Goal: Task Accomplishment & Management: Complete application form

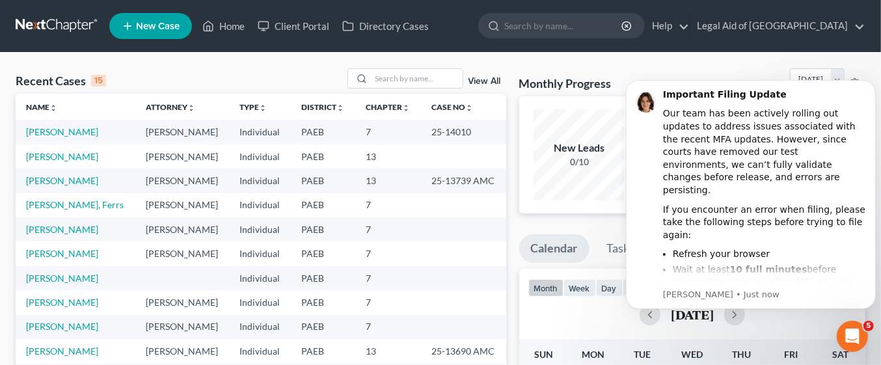
click at [172, 23] on span "New Case" at bounding box center [158, 26] width 44 height 10
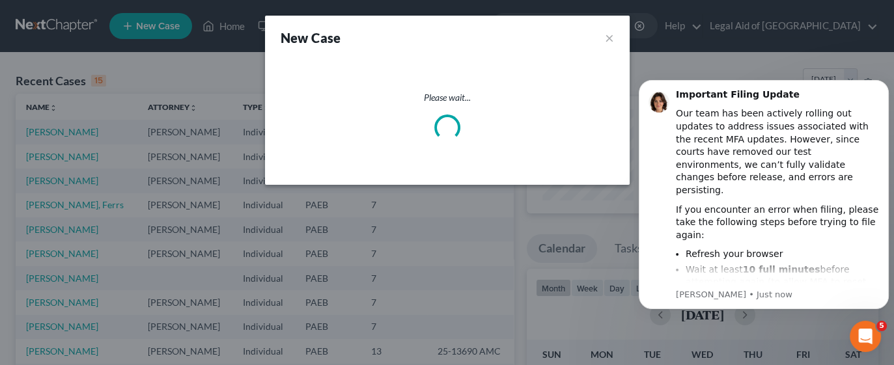
select select "67"
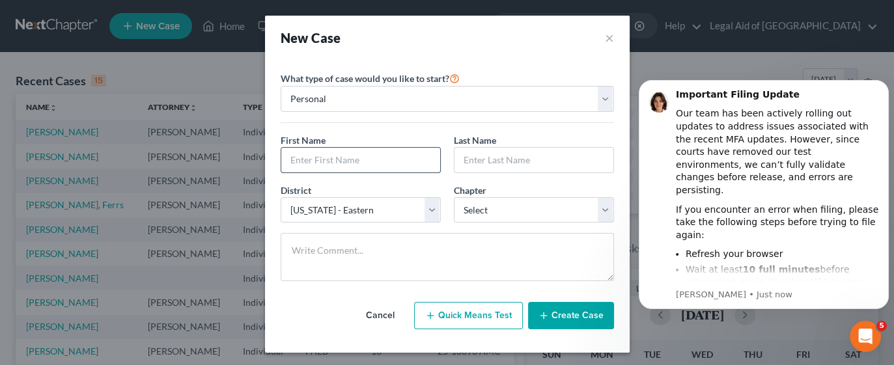
click at [374, 154] on input "text" at bounding box center [360, 160] width 159 height 25
type input "[PERSON_NAME]"
type input "K"
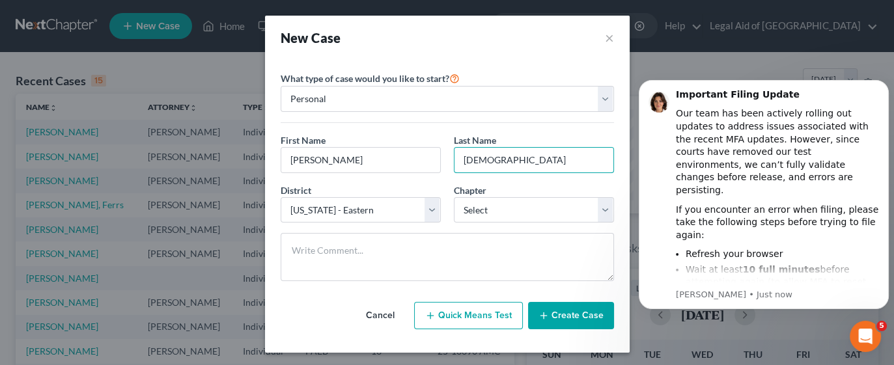
type input "[DEMOGRAPHIC_DATA]"
click at [599, 205] on select "Select 7 11 12 13" at bounding box center [534, 210] width 160 height 26
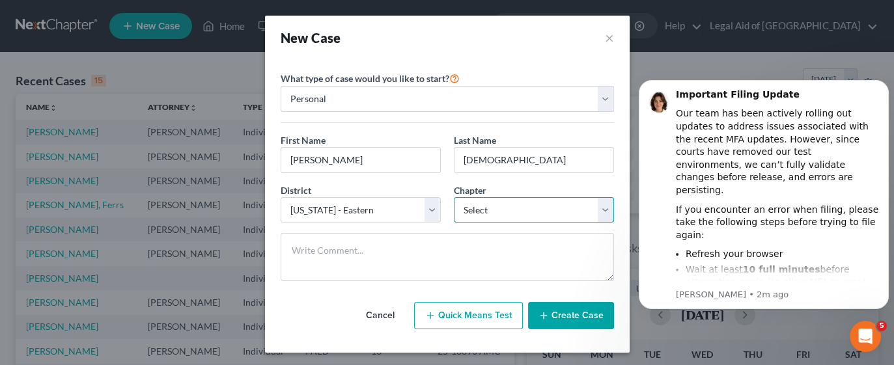
click at [593, 206] on select "Select 7 11 12 13" at bounding box center [534, 210] width 160 height 26
select select "0"
click at [454, 197] on select "Select 7 11 12 13" at bounding box center [534, 210] width 160 height 26
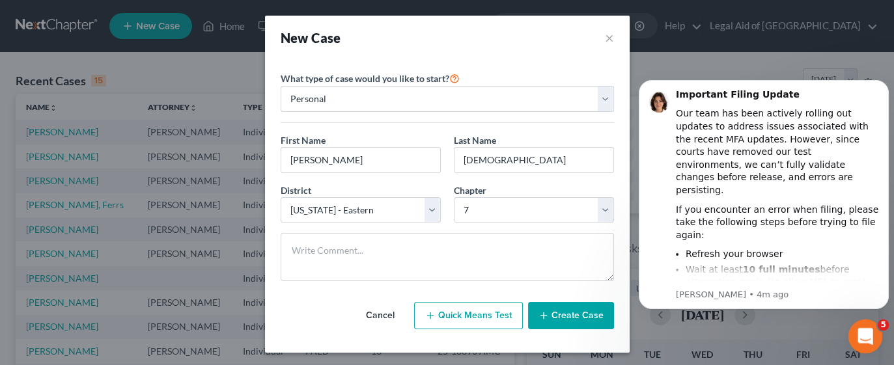
click at [878, 324] on span "5" at bounding box center [883, 326] width 12 height 12
click at [807, 322] on body "Important Filing Update Our team has been actively rolling out updates to addre…" at bounding box center [764, 211] width 250 height 284
click at [885, 83] on icon "Dismiss notification" at bounding box center [884, 83] width 5 height 5
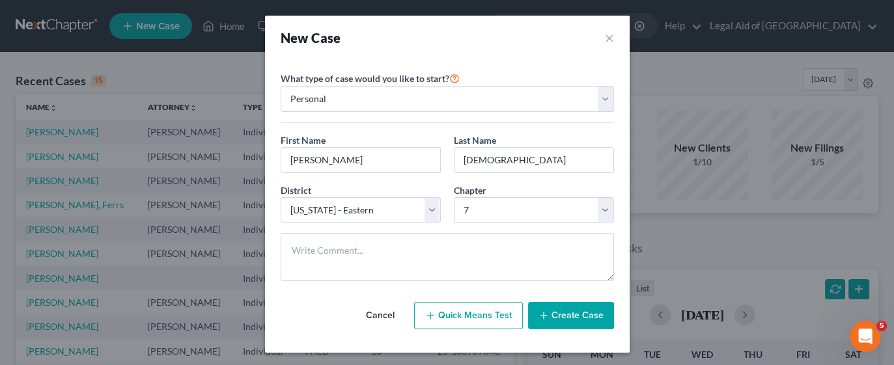
click at [553, 316] on button "Create Case" at bounding box center [571, 315] width 86 height 27
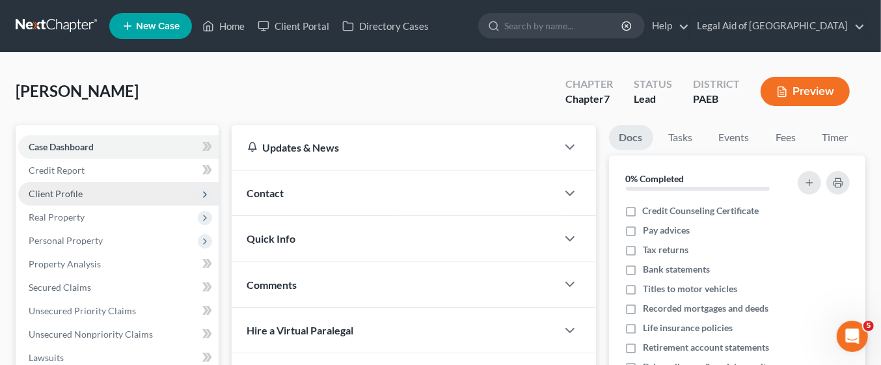
click at [118, 192] on span "Client Profile" at bounding box center [118, 193] width 200 height 23
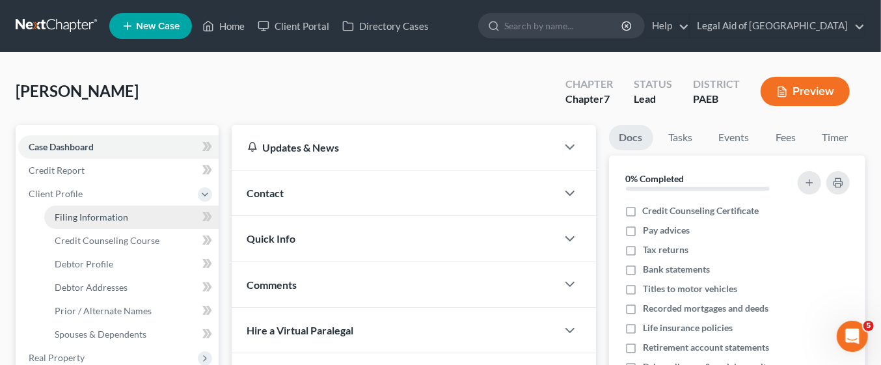
click at [156, 222] on link "Filing Information" at bounding box center [131, 217] width 174 height 23
select select "1"
select select "0"
select select "67"
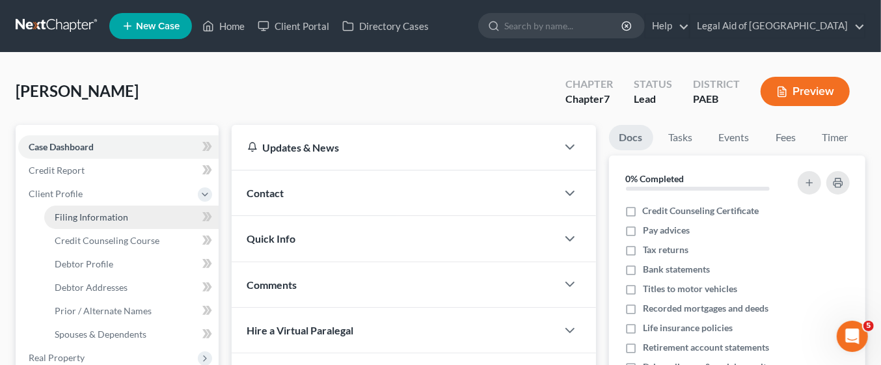
select select "39"
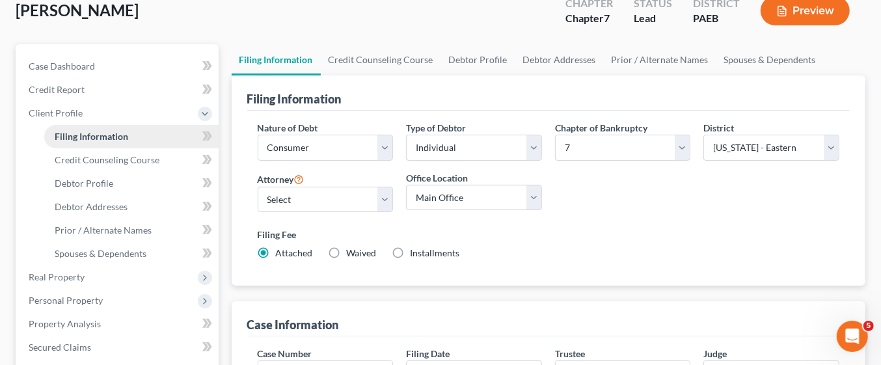
scroll to position [81, 0]
click at [382, 197] on select "Select [PERSON_NAME] - PAEB [PERSON_NAME] - PAEB [PERSON_NAME] - PAEB [PERSON_N…" at bounding box center [326, 199] width 136 height 26
select select "5"
click at [258, 186] on select "Select [PERSON_NAME] - PAEB [PERSON_NAME] - PAEB [PERSON_NAME] - PAEB [PERSON_N…" at bounding box center [326, 199] width 136 height 26
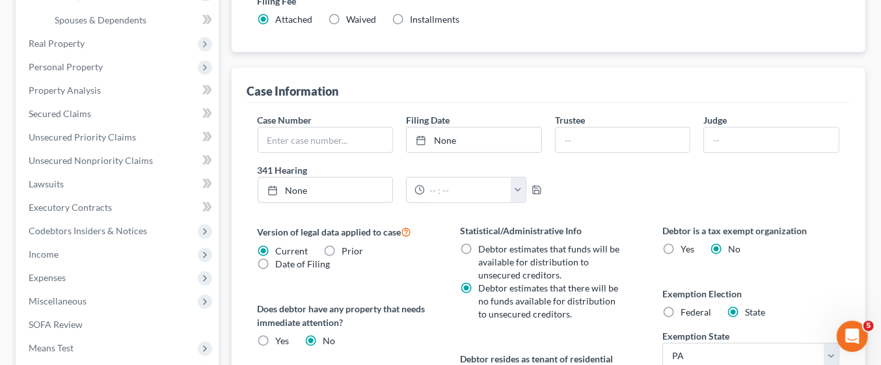
scroll to position [323, 0]
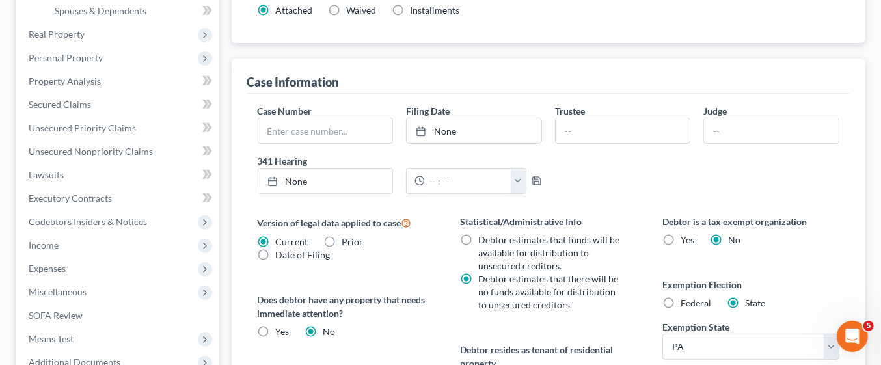
click at [681, 299] on label "Federal" at bounding box center [696, 303] width 31 height 13
click at [686, 299] on input "Federal" at bounding box center [690, 301] width 8 height 8
radio input "true"
radio input "false"
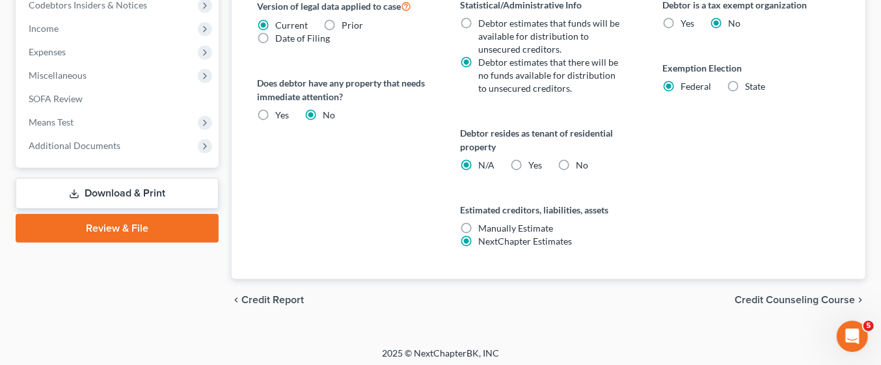
scroll to position [542, 0]
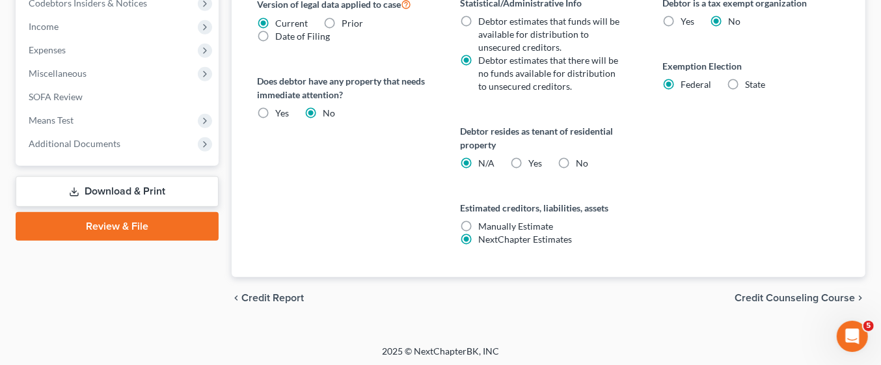
click at [784, 294] on span "Credit Counseling Course" at bounding box center [795, 298] width 120 height 10
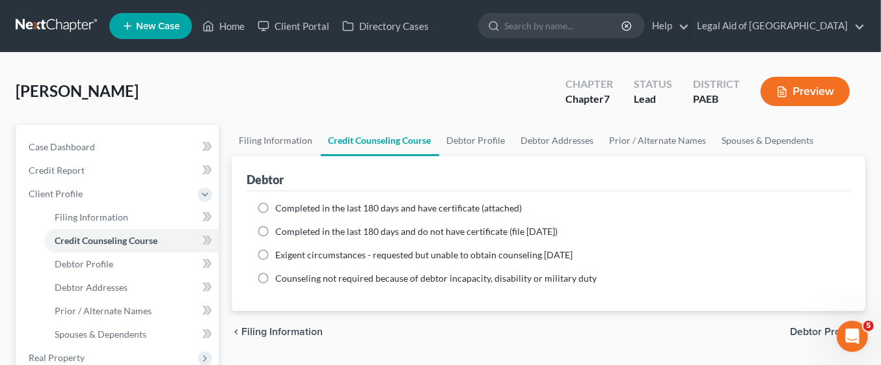
click at [276, 206] on label "Completed in the last 180 days and have certificate (attached)" at bounding box center [399, 208] width 247 height 13
click at [281, 206] on input "Completed in the last 180 days and have certificate (attached)" at bounding box center [285, 206] width 8 height 8
radio input "true"
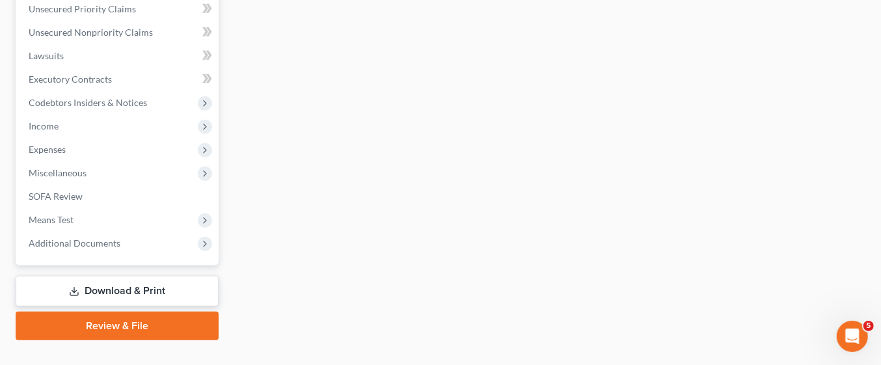
scroll to position [465, 0]
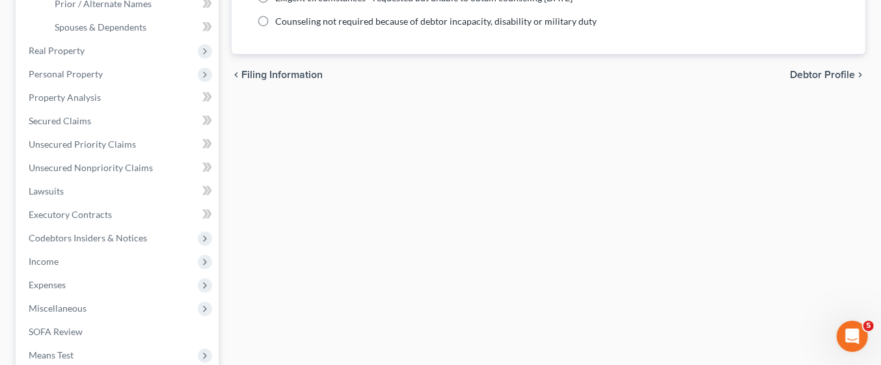
click at [836, 72] on span "Debtor Profile" at bounding box center [822, 75] width 65 height 10
select select "0"
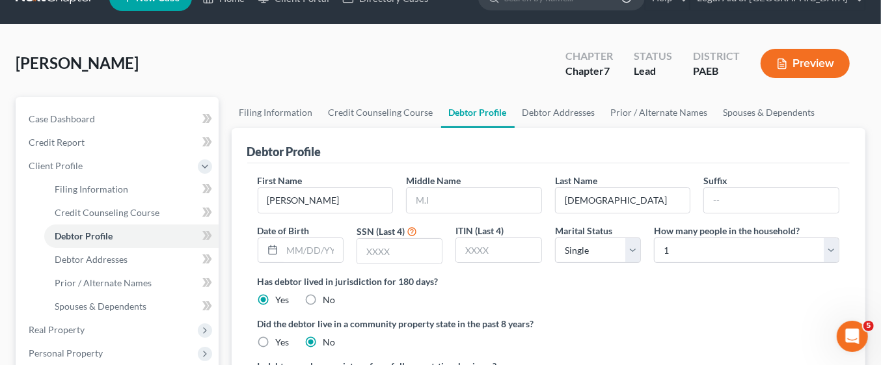
scroll to position [42, 0]
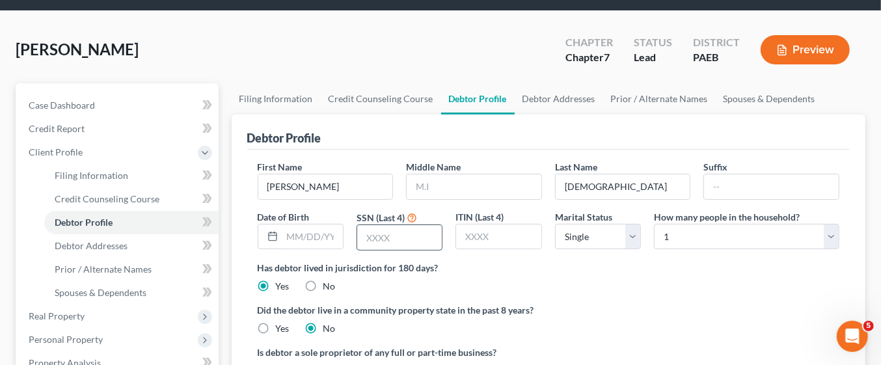
click at [389, 232] on input "text" at bounding box center [399, 237] width 85 height 25
click at [421, 235] on input "7875" at bounding box center [399, 237] width 85 height 25
type input "7728"
click at [633, 242] on select "Select Single Married Separated Divorced Widowed" at bounding box center [598, 237] width 86 height 26
select select "4"
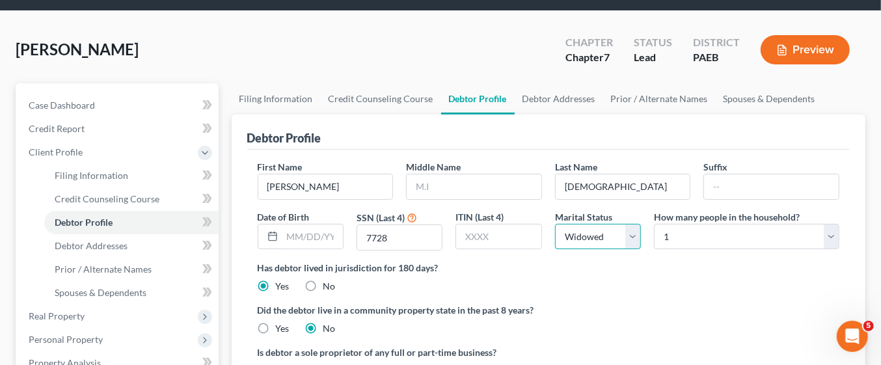
click at [555, 224] on select "Select Single Married Separated Divorced Widowed" at bounding box center [598, 237] width 86 height 26
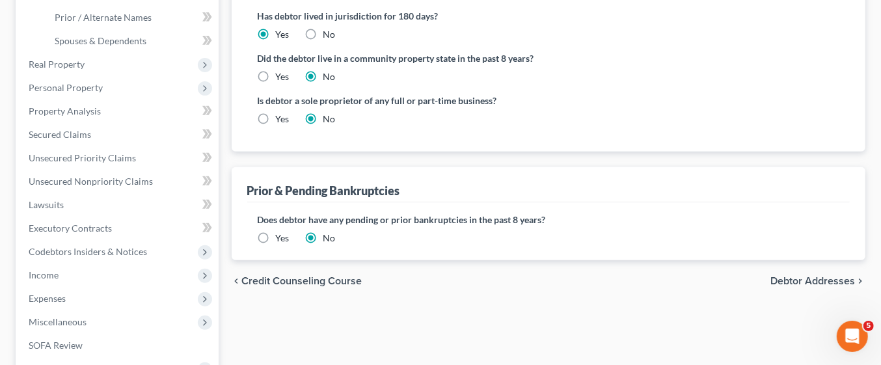
scroll to position [297, 0]
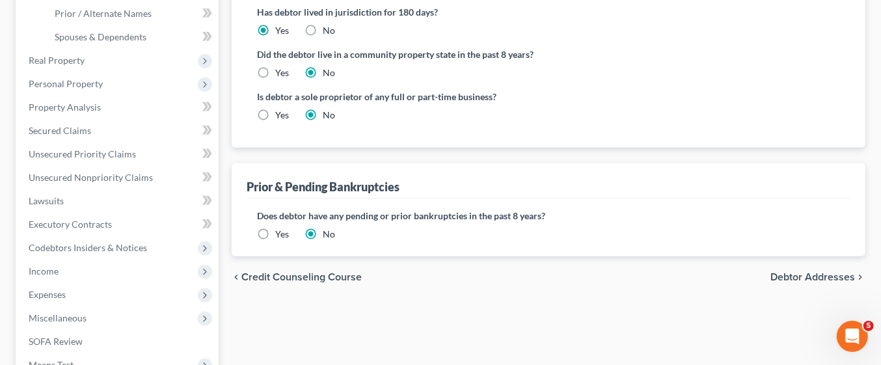
click at [827, 275] on span "Debtor Addresses" at bounding box center [813, 277] width 85 height 10
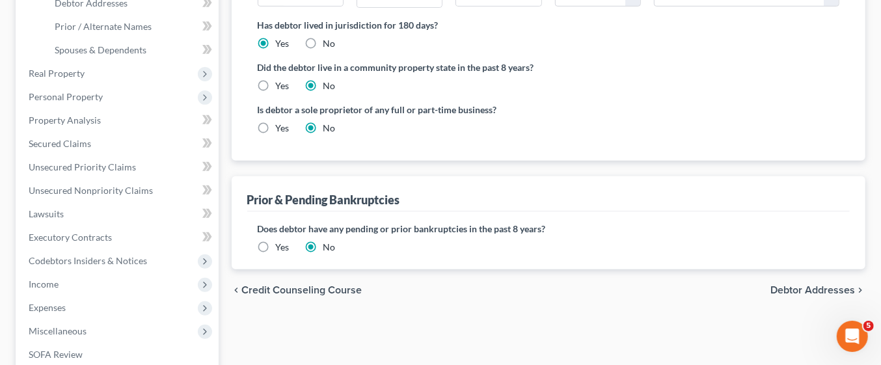
select select "0"
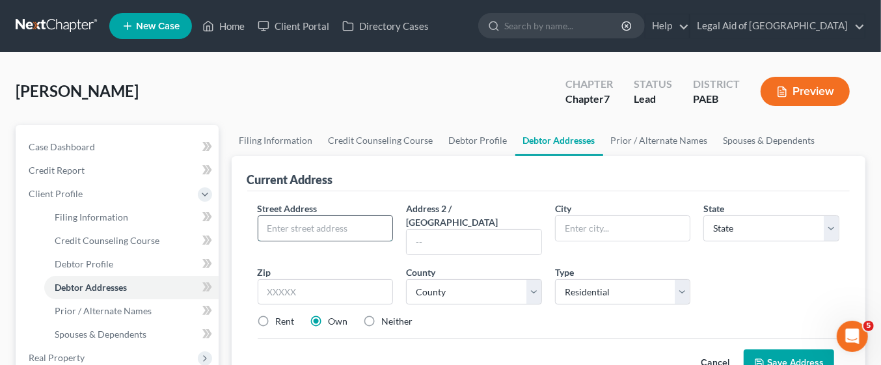
click at [307, 225] on input "text" at bounding box center [325, 228] width 135 height 25
type input "[STREET_ADDRESS]"
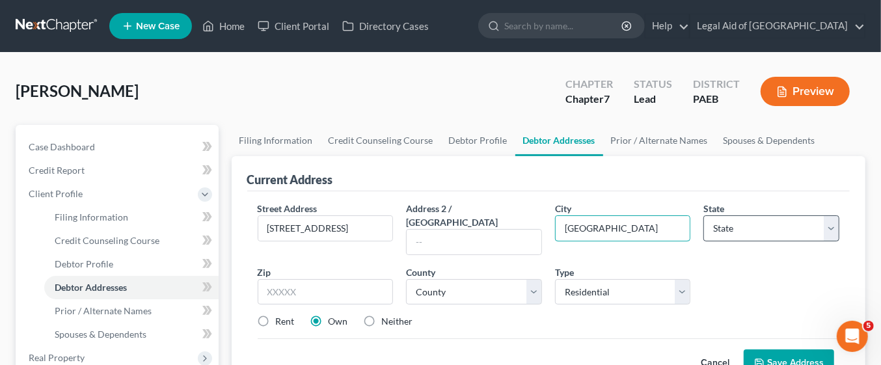
type input "[GEOGRAPHIC_DATA]"
click at [794, 219] on select "State [US_STATE] AK AR AZ CA CO CT DE DC [GEOGRAPHIC_DATA] [GEOGRAPHIC_DATA] GU…" at bounding box center [772, 228] width 136 height 26
select select "39"
click at [704, 215] on select "State [US_STATE] AK AR AZ CA CO CT DE DC [GEOGRAPHIC_DATA] [GEOGRAPHIC_DATA] GU…" at bounding box center [772, 228] width 136 height 26
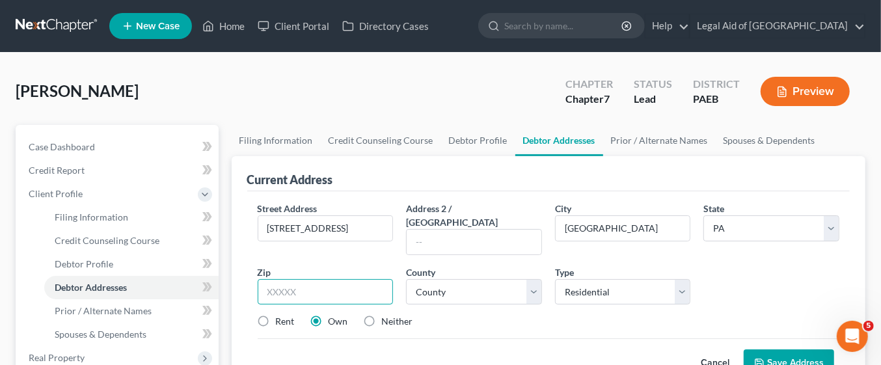
click at [333, 279] on input "text" at bounding box center [326, 292] width 136 height 26
type input "19061"
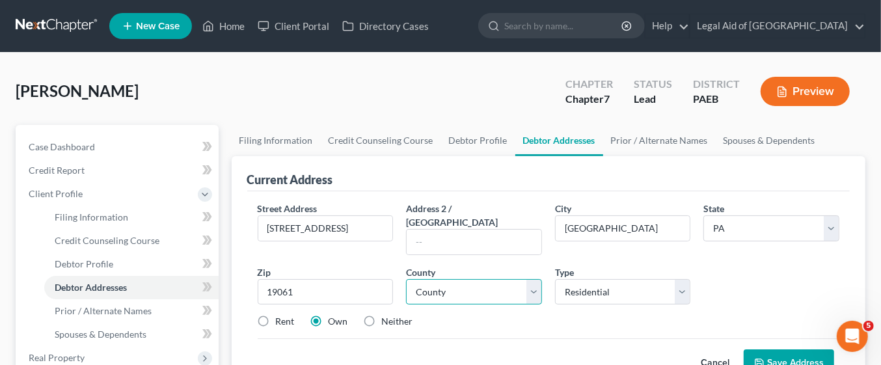
click at [534, 279] on select "County [GEOGRAPHIC_DATA] [GEOGRAPHIC_DATA] [GEOGRAPHIC_DATA] [GEOGRAPHIC_DATA] …" at bounding box center [474, 292] width 136 height 26
type input "[PERSON_NAME]"
select select "22"
click at [406, 279] on select "County [GEOGRAPHIC_DATA] [GEOGRAPHIC_DATA] [GEOGRAPHIC_DATA] [GEOGRAPHIC_DATA] …" at bounding box center [474, 292] width 136 height 26
click at [276, 315] on label "Rent" at bounding box center [285, 321] width 19 height 13
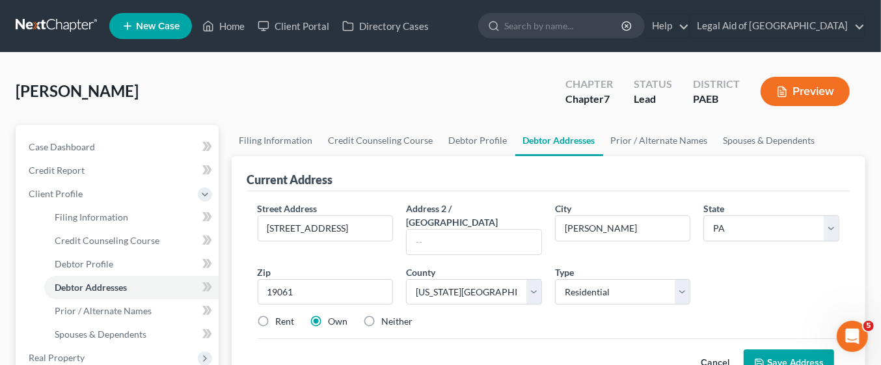
click at [281, 315] on input "Rent" at bounding box center [285, 319] width 8 height 8
radio input "true"
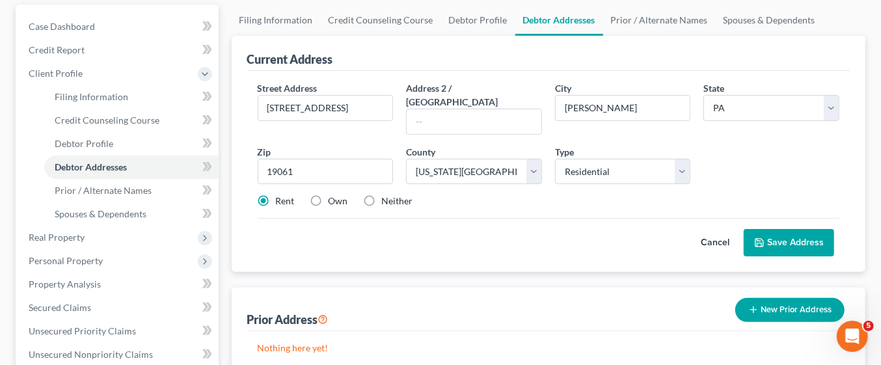
scroll to position [126, 0]
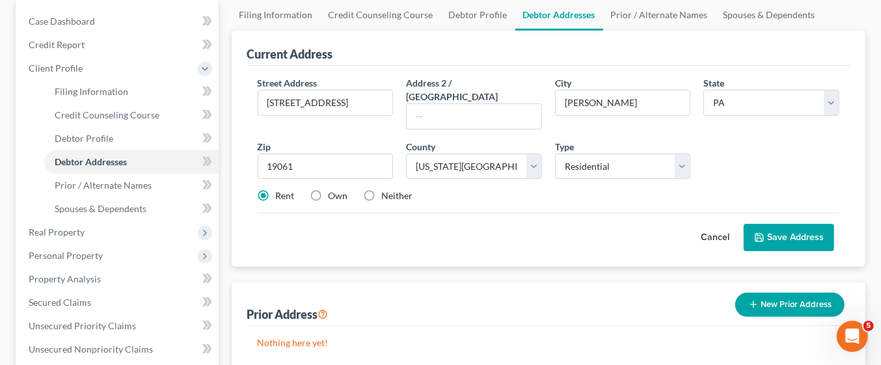
click at [799, 293] on button "New Prior Address" at bounding box center [789, 305] width 109 height 24
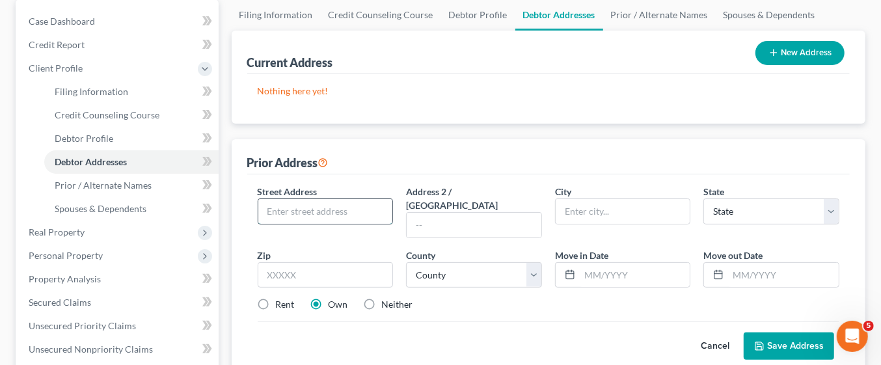
click at [346, 213] on input "text" at bounding box center [325, 211] width 135 height 25
type input "[STREET_ADDRESS][PERSON_NAME]"
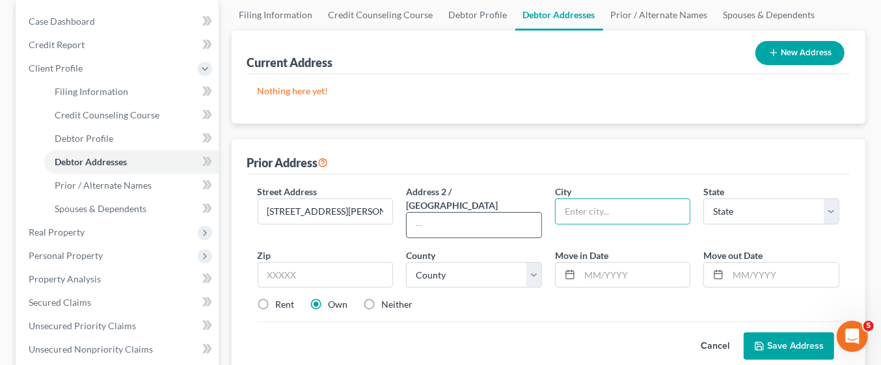
click at [449, 213] on input "text" at bounding box center [474, 225] width 135 height 25
type input "Apartment 4m"
click at [598, 208] on input "text" at bounding box center [623, 211] width 135 height 25
type input "Wilmington"
select select "7"
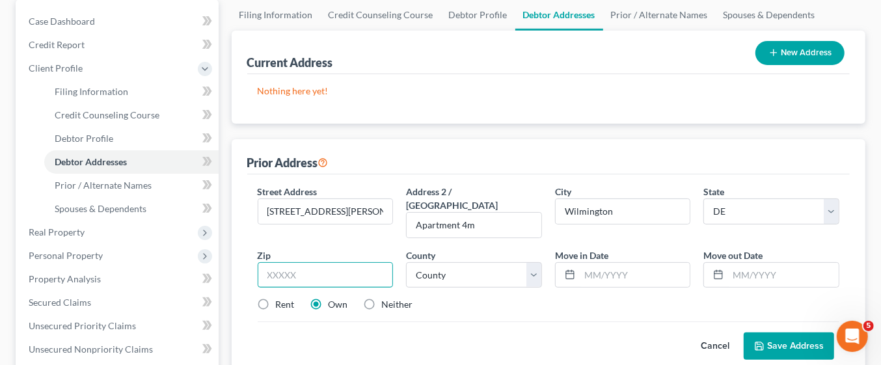
click at [327, 262] on input "text" at bounding box center [326, 275] width 136 height 26
type input "19806"
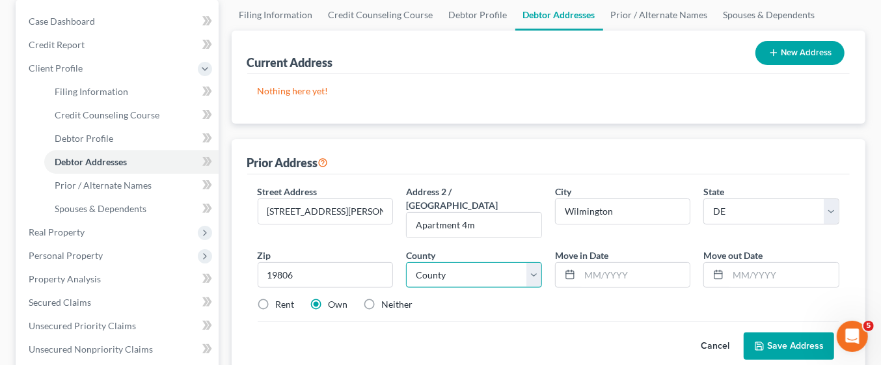
click at [534, 262] on select "County [GEOGRAPHIC_DATA] [GEOGRAPHIC_DATA] [GEOGRAPHIC_DATA]" at bounding box center [474, 275] width 136 height 26
click at [525, 262] on select "County [GEOGRAPHIC_DATA] [GEOGRAPHIC_DATA] [GEOGRAPHIC_DATA]" at bounding box center [474, 275] width 136 height 26
select select "1"
click at [406, 262] on select "County [GEOGRAPHIC_DATA] [GEOGRAPHIC_DATA] [GEOGRAPHIC_DATA]" at bounding box center [474, 275] width 136 height 26
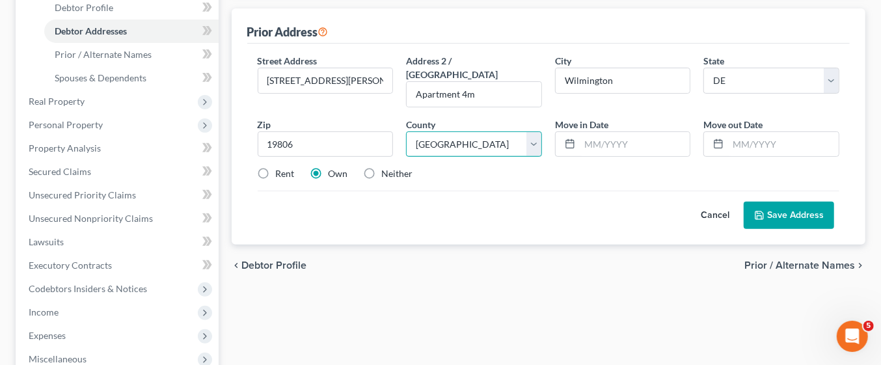
scroll to position [260, 0]
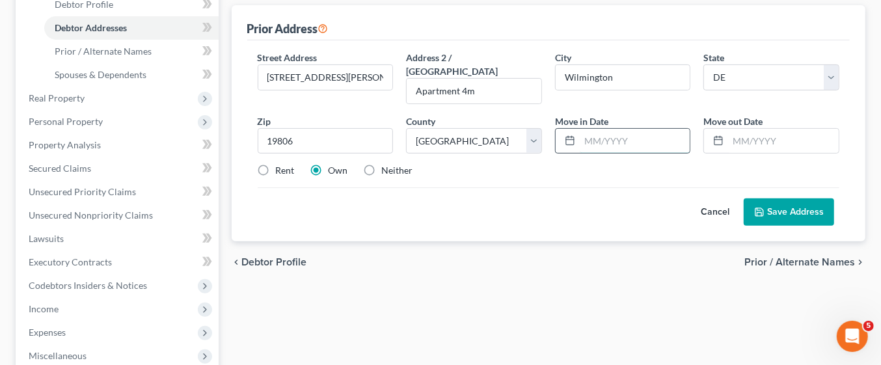
click at [599, 129] on input "text" at bounding box center [635, 141] width 111 height 25
type input "[DATE]"
click at [749, 129] on input "text" at bounding box center [783, 141] width 111 height 25
type input "[DATE]"
click at [814, 257] on span "Prior / Alternate Names" at bounding box center [800, 262] width 111 height 10
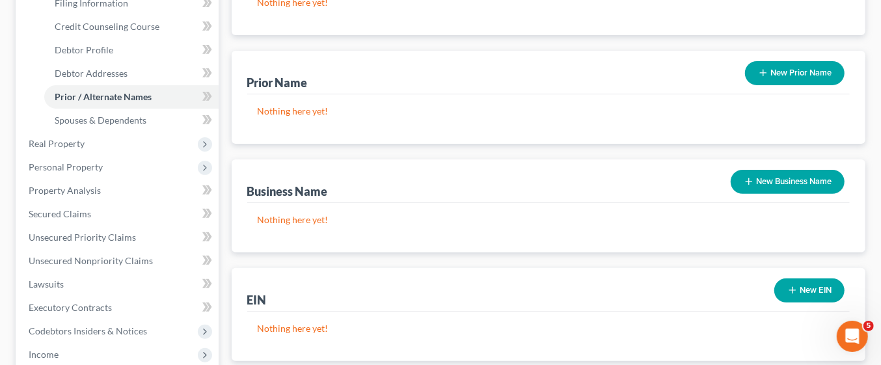
scroll to position [236, 0]
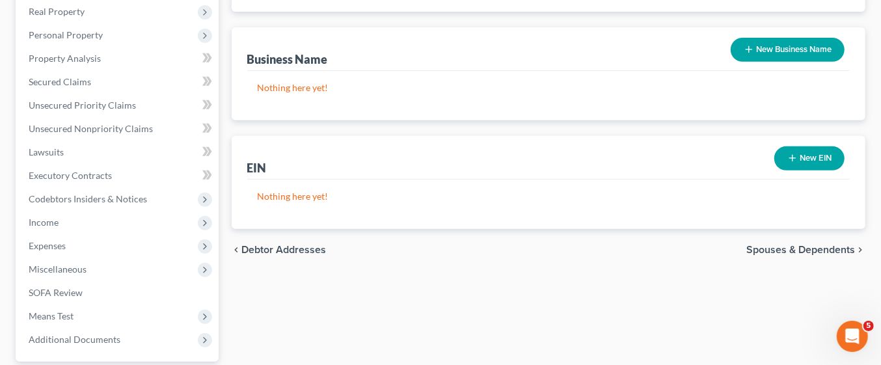
click at [817, 247] on span "Spouses & Dependents" at bounding box center [801, 250] width 109 height 10
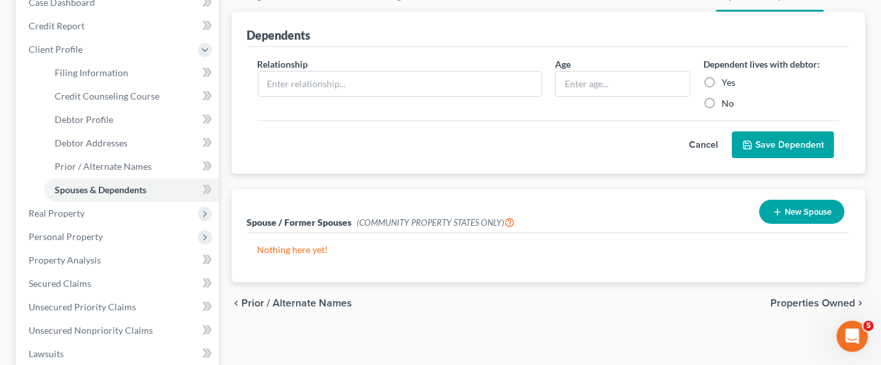
scroll to position [144, 0]
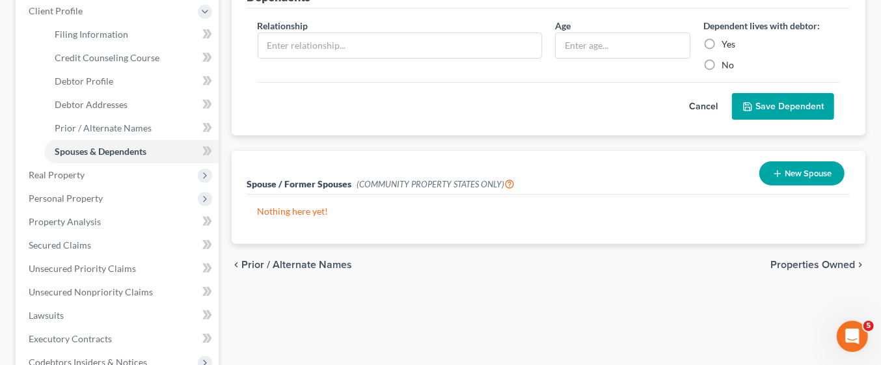
click at [831, 260] on span "Properties Owned" at bounding box center [813, 265] width 85 height 10
